Goal: Task Accomplishment & Management: Use online tool/utility

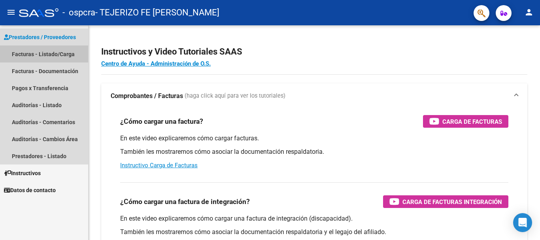
click at [64, 48] on link "Facturas - Listado/Carga" at bounding box center [44, 53] width 88 height 17
click at [67, 50] on link "Facturas - Listado/Carga" at bounding box center [44, 53] width 88 height 17
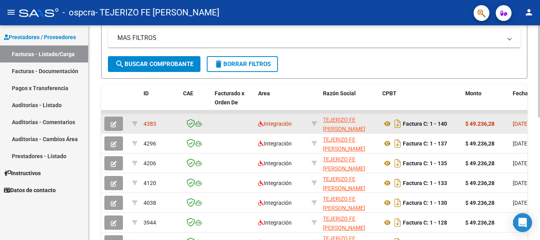
scroll to position [118, 0]
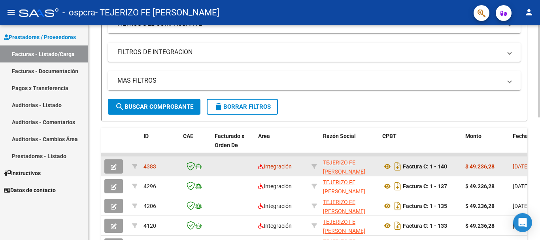
drag, startPoint x: 230, startPoint y: 155, endPoint x: 272, endPoint y: 160, distance: 42.6
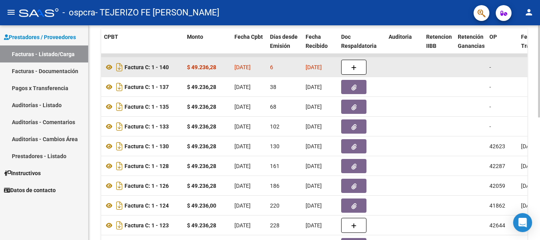
scroll to position [168, 0]
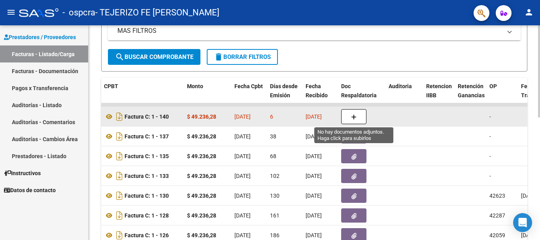
click at [347, 116] on button "button" at bounding box center [353, 116] width 25 height 15
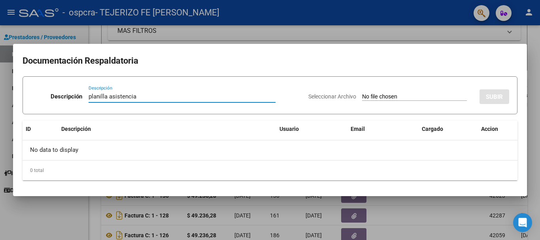
type input "planilla asistencia"
click at [439, 94] on input "Seleccionar Archivo" at bounding box center [414, 97] width 105 height 8
type input "C:\fakepath\planilla asistencia.jpg"
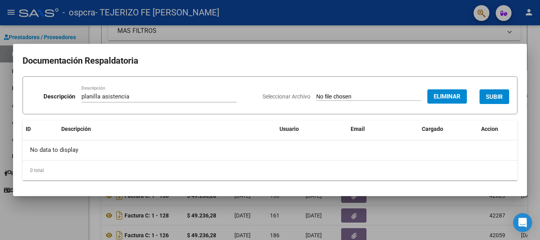
click at [485, 95] on button "SUBIR" at bounding box center [495, 96] width 30 height 15
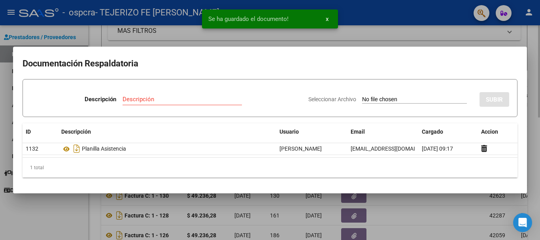
click at [534, 51] on div at bounding box center [270, 120] width 540 height 240
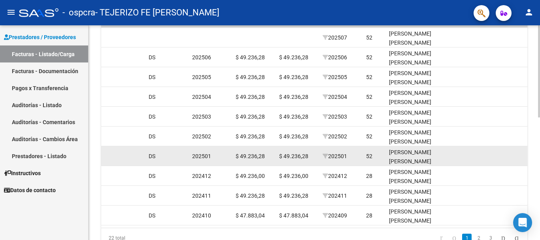
scroll to position [287, 0]
